Goal: Task Accomplishment & Management: Manage account settings

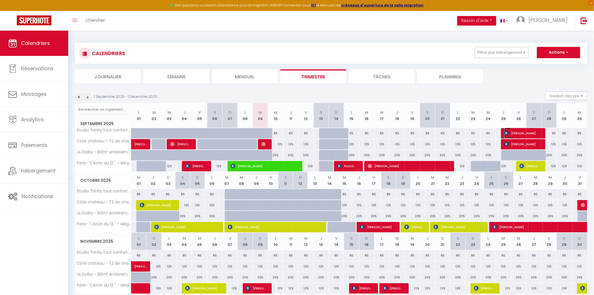
click at [505, 131] on img at bounding box center [506, 133] width 4 height 4
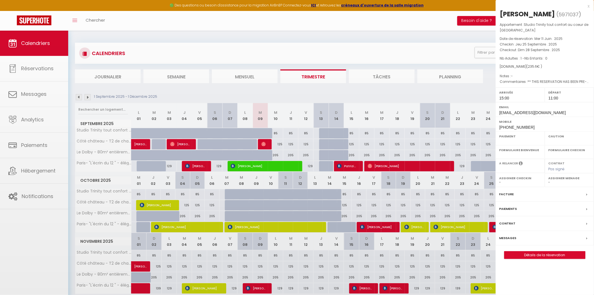
select select "OK"
select select "KO"
select select "0"
select select "1"
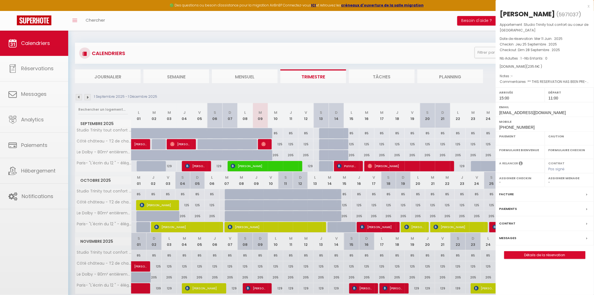
select select
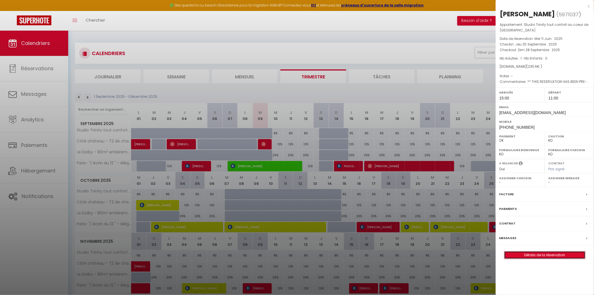
click at [546, 254] on link "Détails de la réservation" at bounding box center [544, 254] width 81 height 7
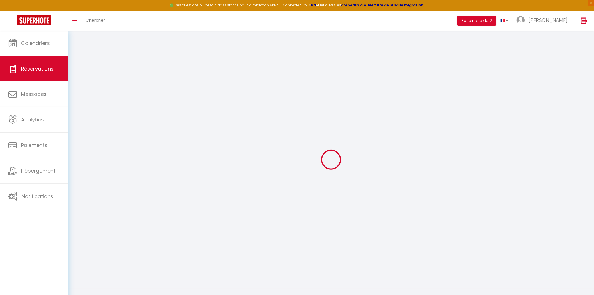
select select
checkbox input "false"
select select
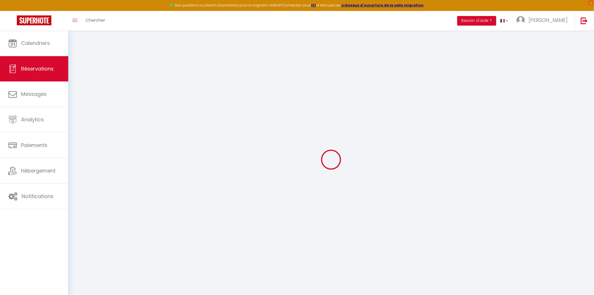
checkbox input "false"
type textarea "** THIS RESERVATION HAS BEEN PRE-PAID ** BOOKING NOTE : Payment charge is EUR 3…"
type input "15"
type input "4.33"
select select
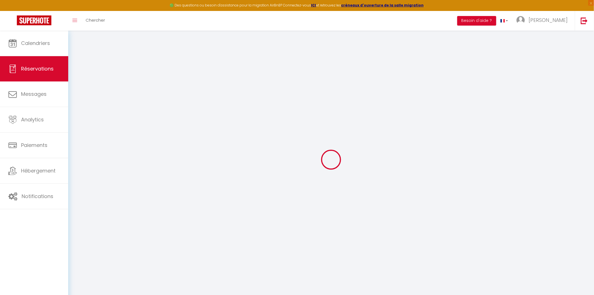
select select
checkbox input "false"
select select "15:00"
select select "11:00"
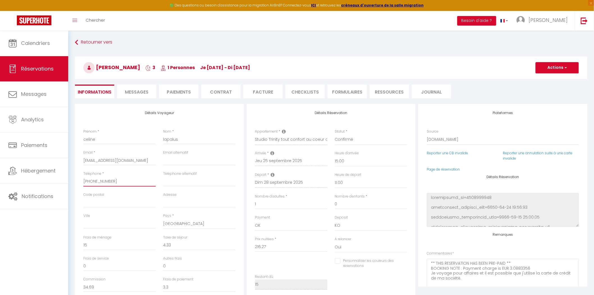
drag, startPoint x: 113, startPoint y: 181, endPoint x: 91, endPoint y: 182, distance: 21.9
click at [91, 182] on input "[PHONE_NUMBER]" at bounding box center [119, 181] width 72 height 10
click at [136, 89] on span "Messages" at bounding box center [137, 92] width 24 height 6
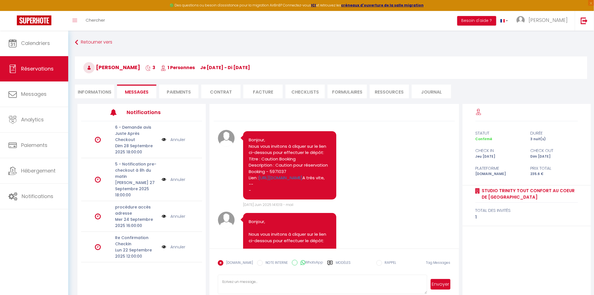
click at [90, 88] on li "Informations" at bounding box center [94, 91] width 39 height 14
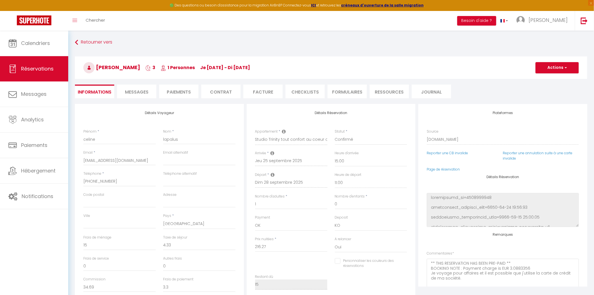
click at [390, 91] on li "Ressources" at bounding box center [389, 91] width 39 height 14
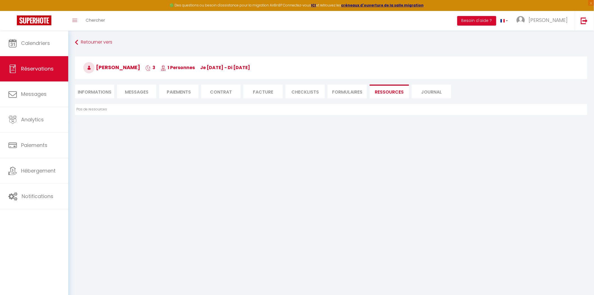
click at [349, 87] on li "FORMULAIRES" at bounding box center [346, 91] width 39 height 14
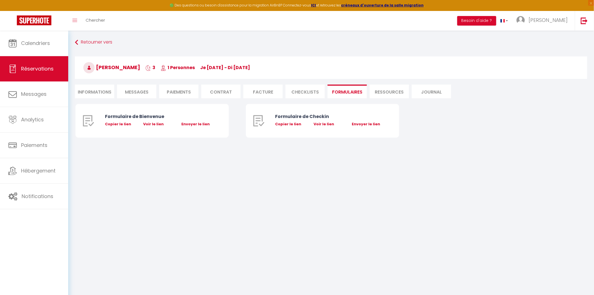
click at [396, 90] on li "Ressources" at bounding box center [389, 91] width 39 height 14
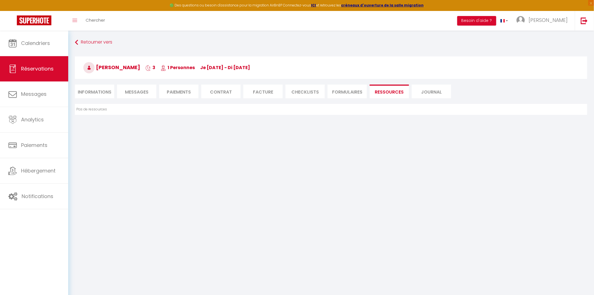
click at [426, 90] on li "Journal" at bounding box center [431, 91] width 39 height 14
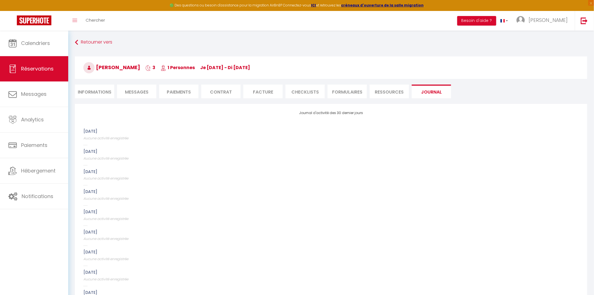
click at [390, 91] on li "Ressources" at bounding box center [389, 91] width 39 height 14
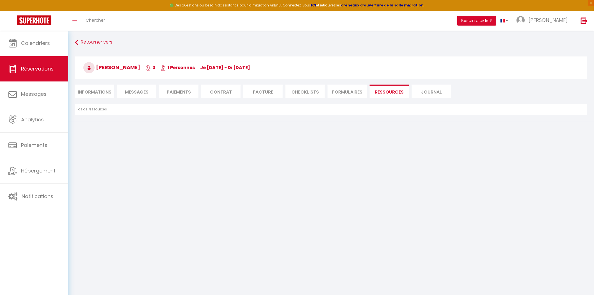
click at [182, 91] on li "Paiements" at bounding box center [178, 91] width 39 height 14
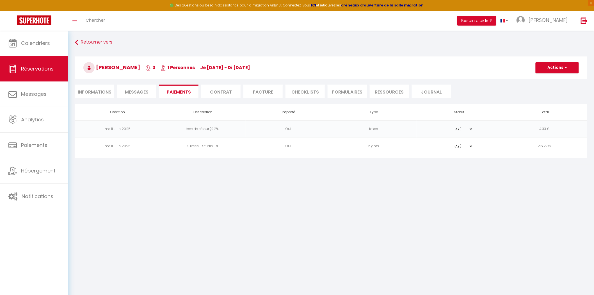
click at [128, 93] on span "Messages" at bounding box center [137, 92] width 24 height 6
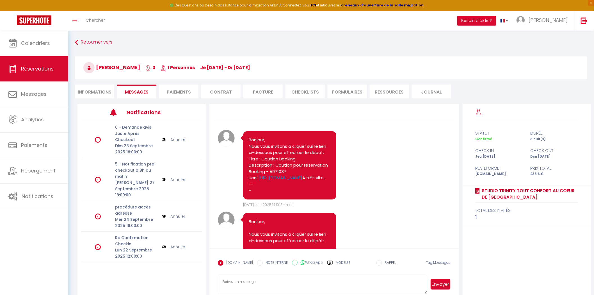
click at [95, 91] on li "Informations" at bounding box center [94, 91] width 39 height 14
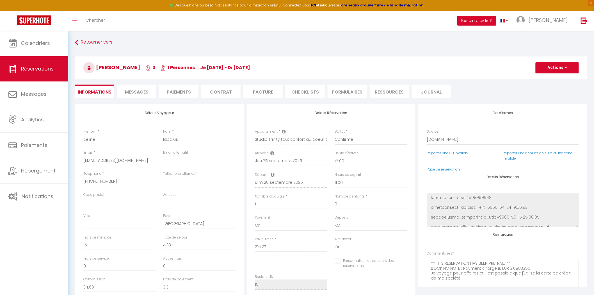
checkbox input "false"
